Goal: Information Seeking & Learning: Learn about a topic

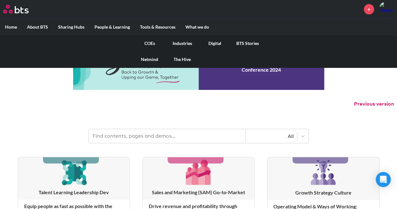
click at [149, 45] on link "COEs" at bounding box center [149, 43] width 33 height 16
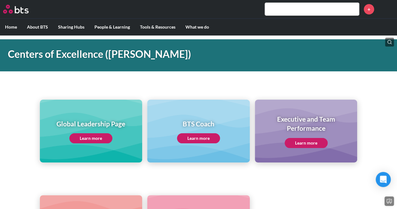
scroll to position [31, 0]
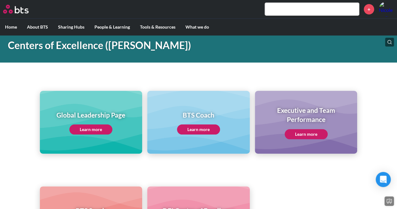
click at [82, 128] on link "Learn more" at bounding box center [90, 129] width 43 height 10
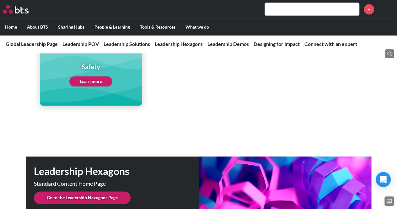
scroll to position [1537, 0]
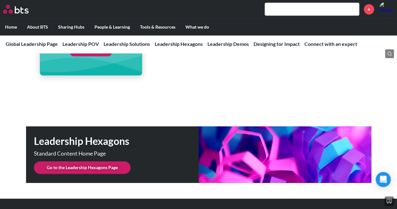
click at [73, 162] on link "Go to the Leadership Hexagons Page" at bounding box center [82, 167] width 97 height 13
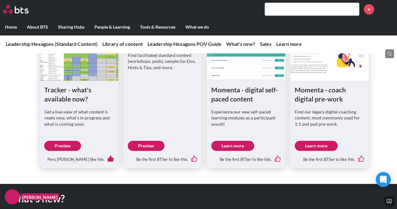
scroll to position [376, 0]
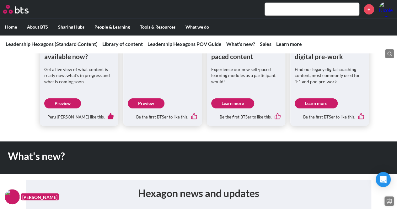
click at [64, 103] on link "Preview" at bounding box center [62, 103] width 37 height 10
